Goal: Information Seeking & Learning: Learn about a topic

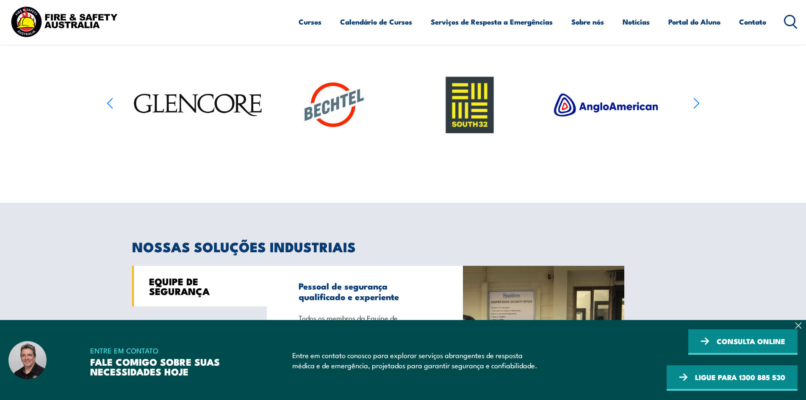
scroll to position [508, 0]
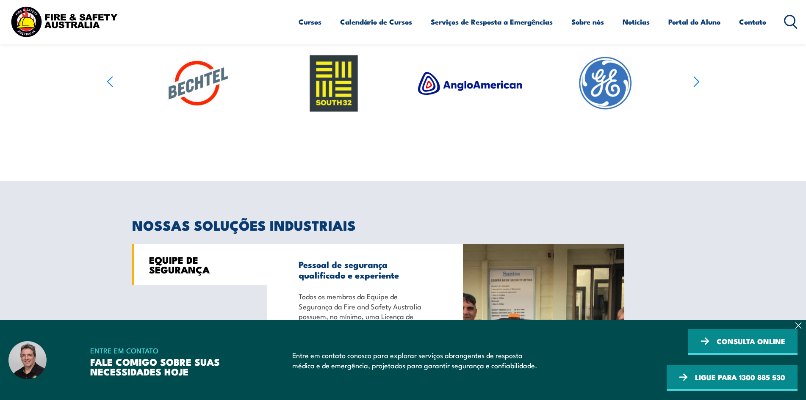
click at [698, 85] on icon "button" at bounding box center [697, 81] width 6 height 12
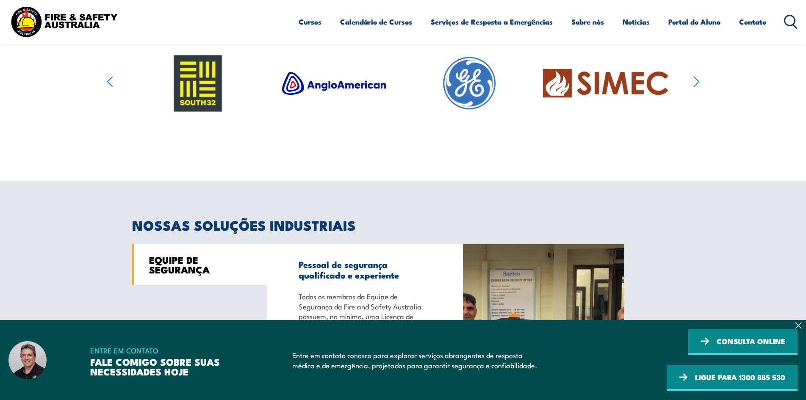
click at [698, 85] on icon "button" at bounding box center [697, 81] width 6 height 12
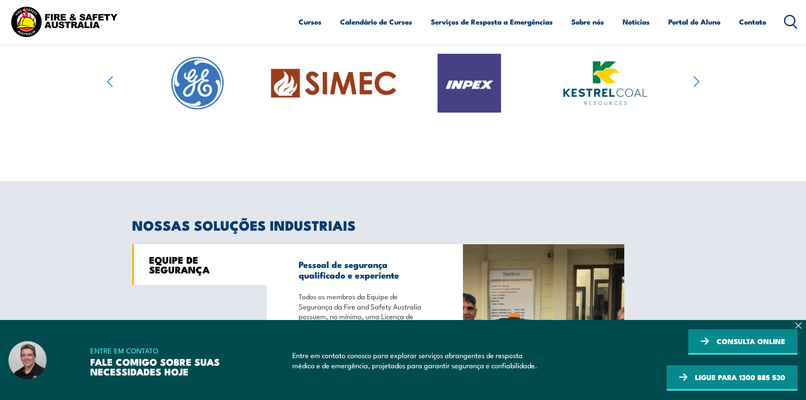
click at [698, 85] on icon "button" at bounding box center [697, 81] width 6 height 12
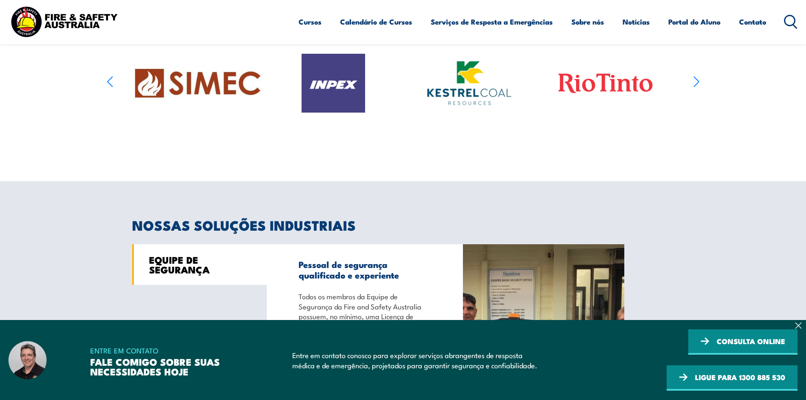
click at [698, 85] on icon "button" at bounding box center [697, 81] width 6 height 12
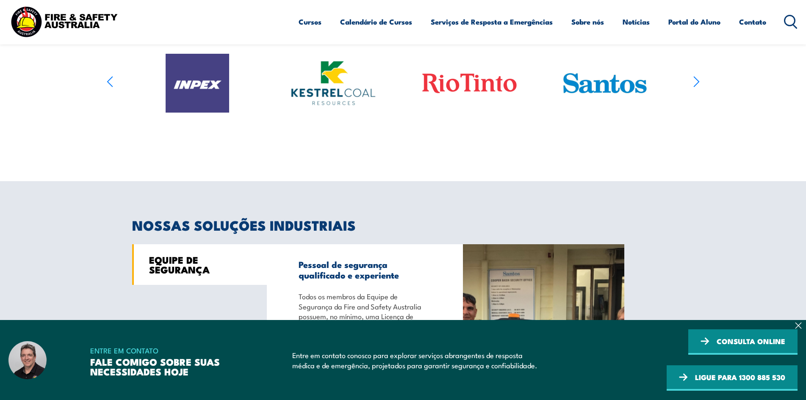
click at [698, 85] on icon "button" at bounding box center [697, 81] width 6 height 12
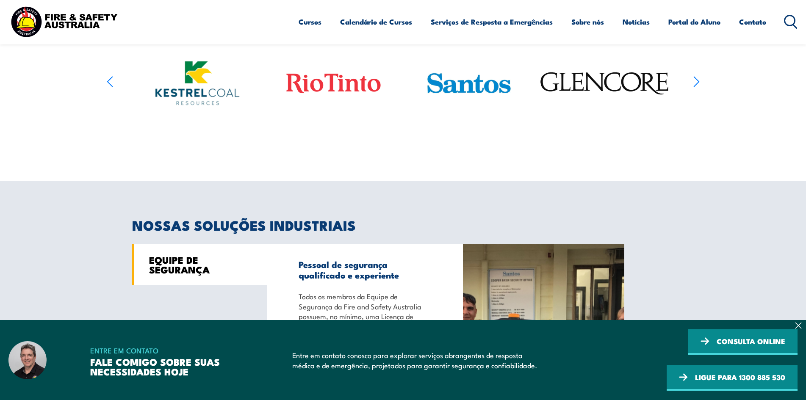
click at [698, 85] on icon "button" at bounding box center [697, 81] width 6 height 12
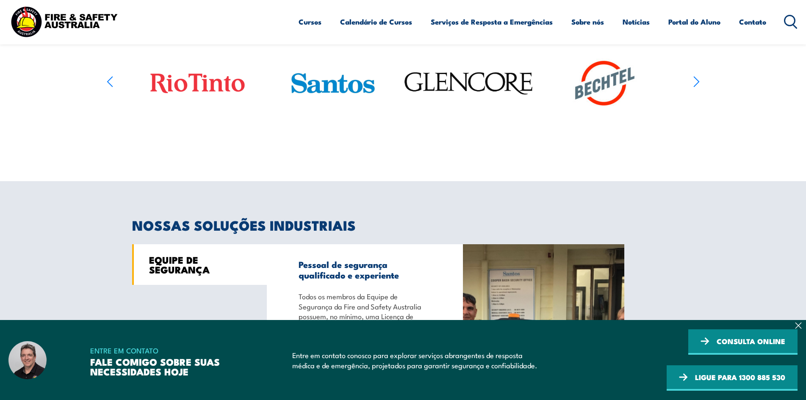
click at [698, 85] on icon "button" at bounding box center [697, 81] width 6 height 12
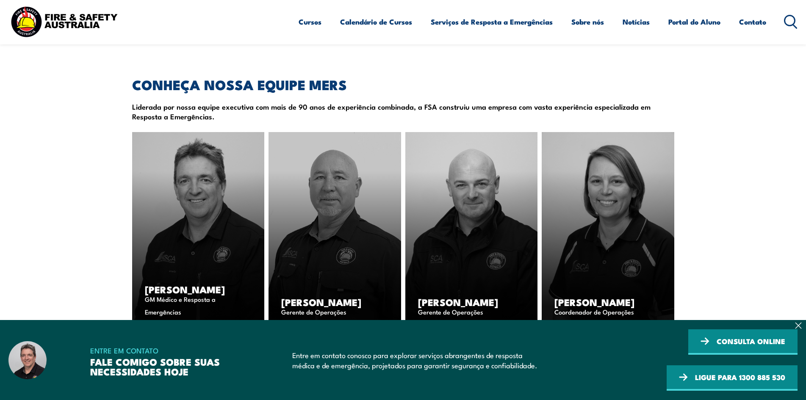
scroll to position [1059, 0]
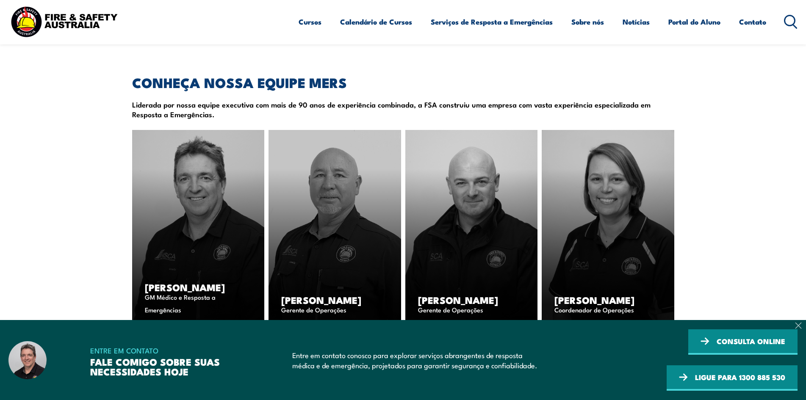
click at [796, 324] on icon at bounding box center [799, 326] width 6 height 6
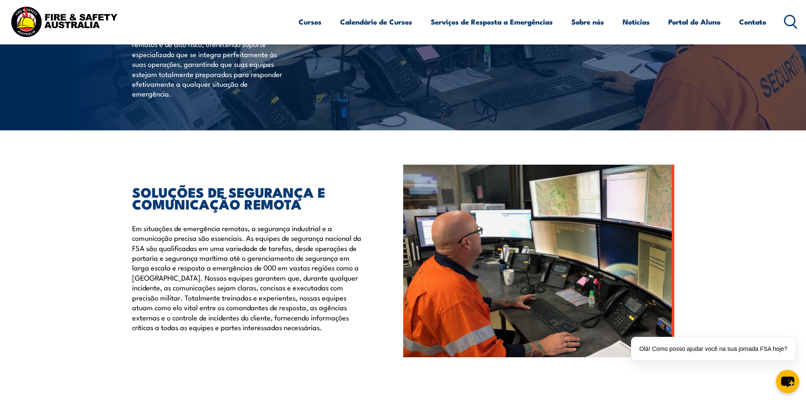
scroll to position [0, 0]
